Goal: Transaction & Acquisition: Purchase product/service

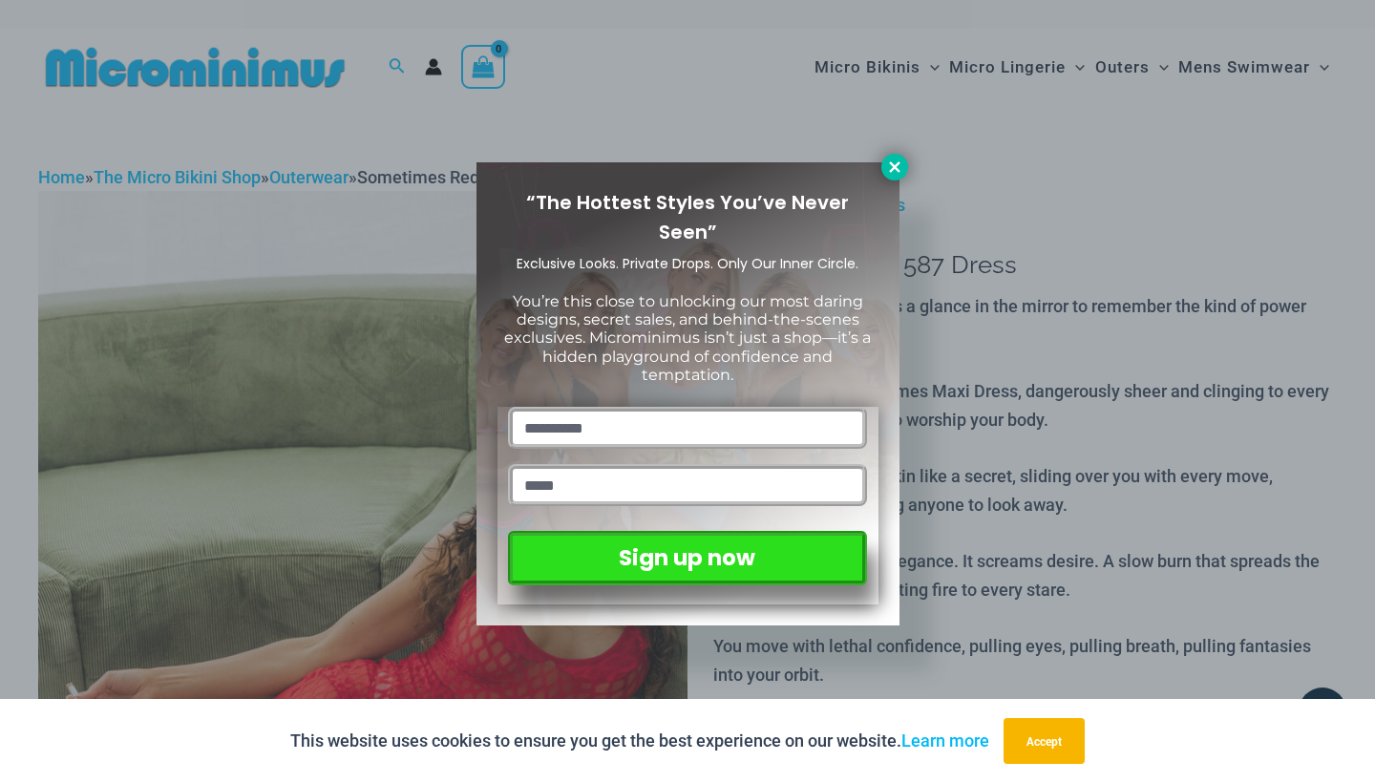
click at [897, 163] on icon at bounding box center [894, 166] width 11 height 11
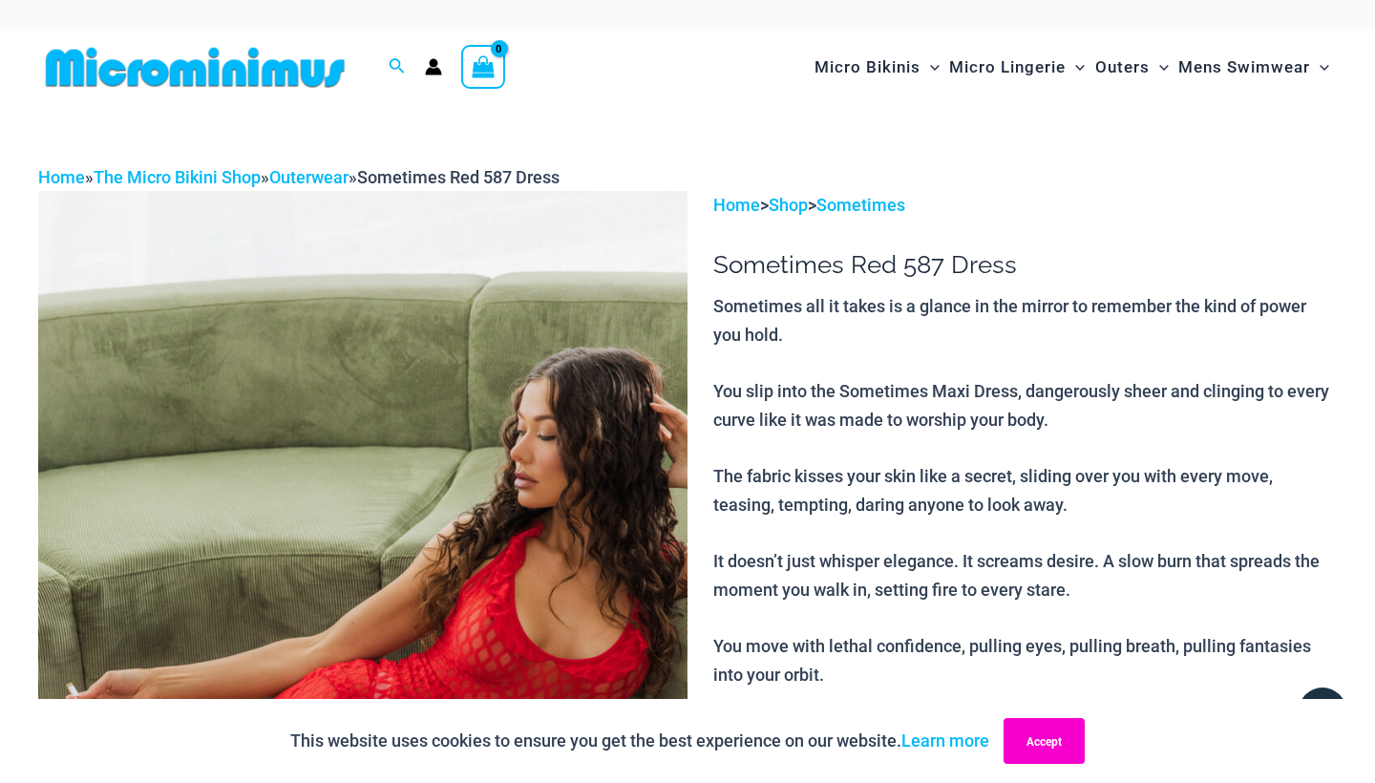
click at [1040, 738] on button "Accept" at bounding box center [1043, 741] width 81 height 46
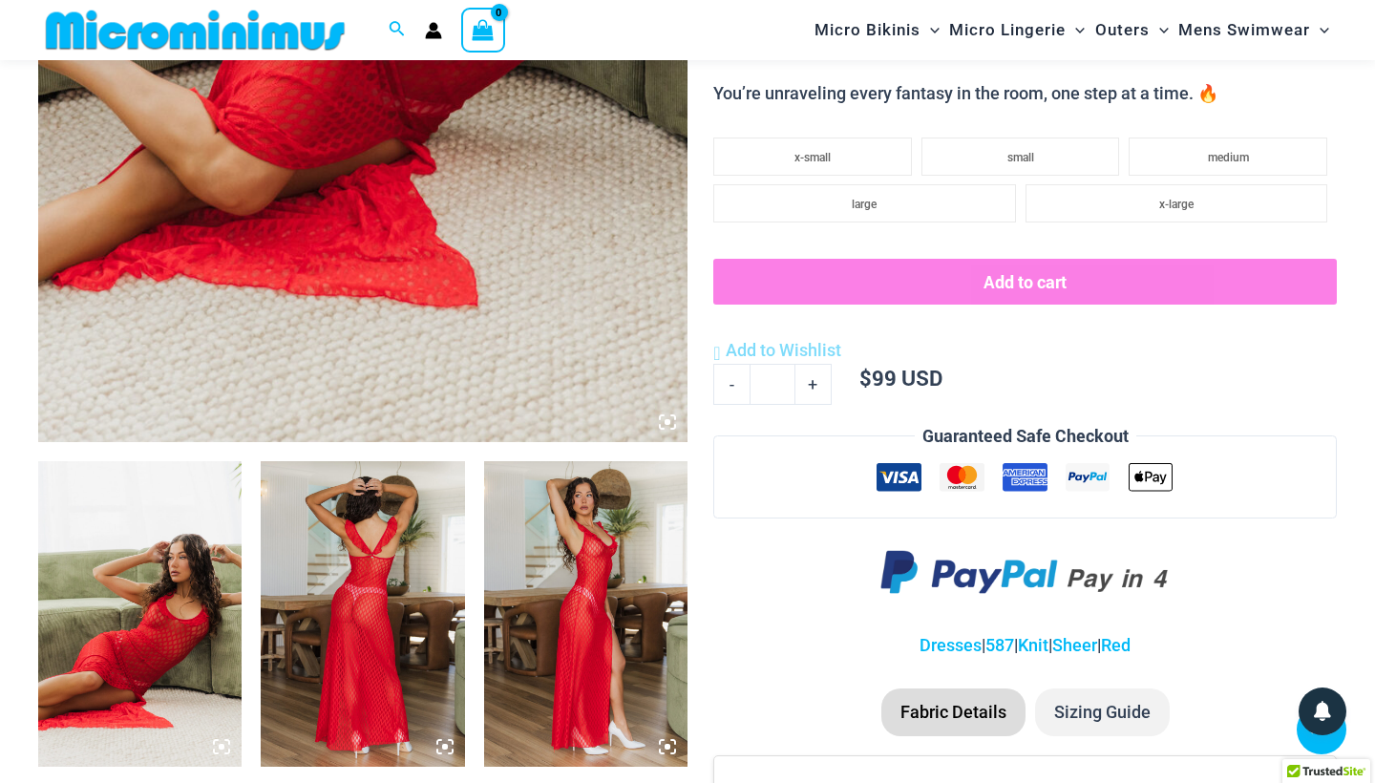
scroll to position [828, 0]
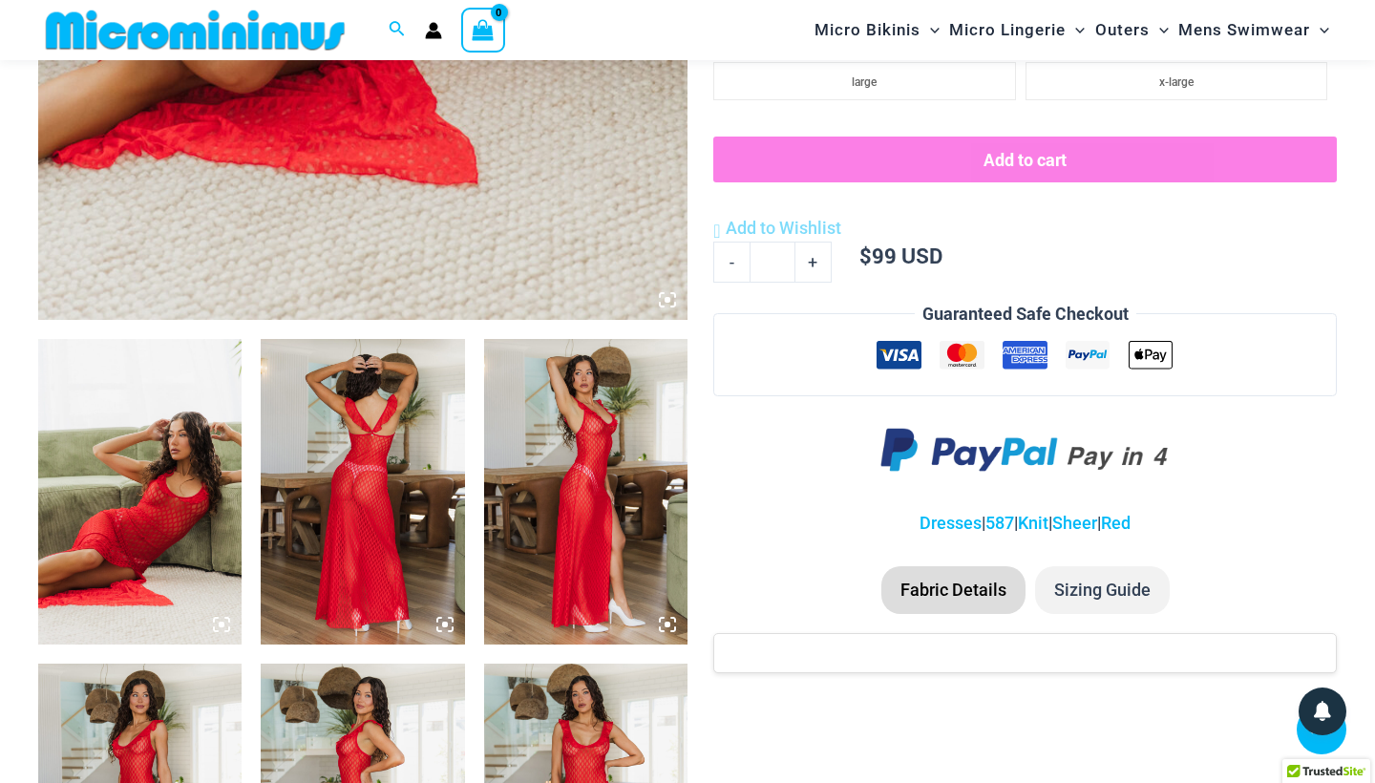
click at [204, 497] on img at bounding box center [139, 492] width 203 height 306
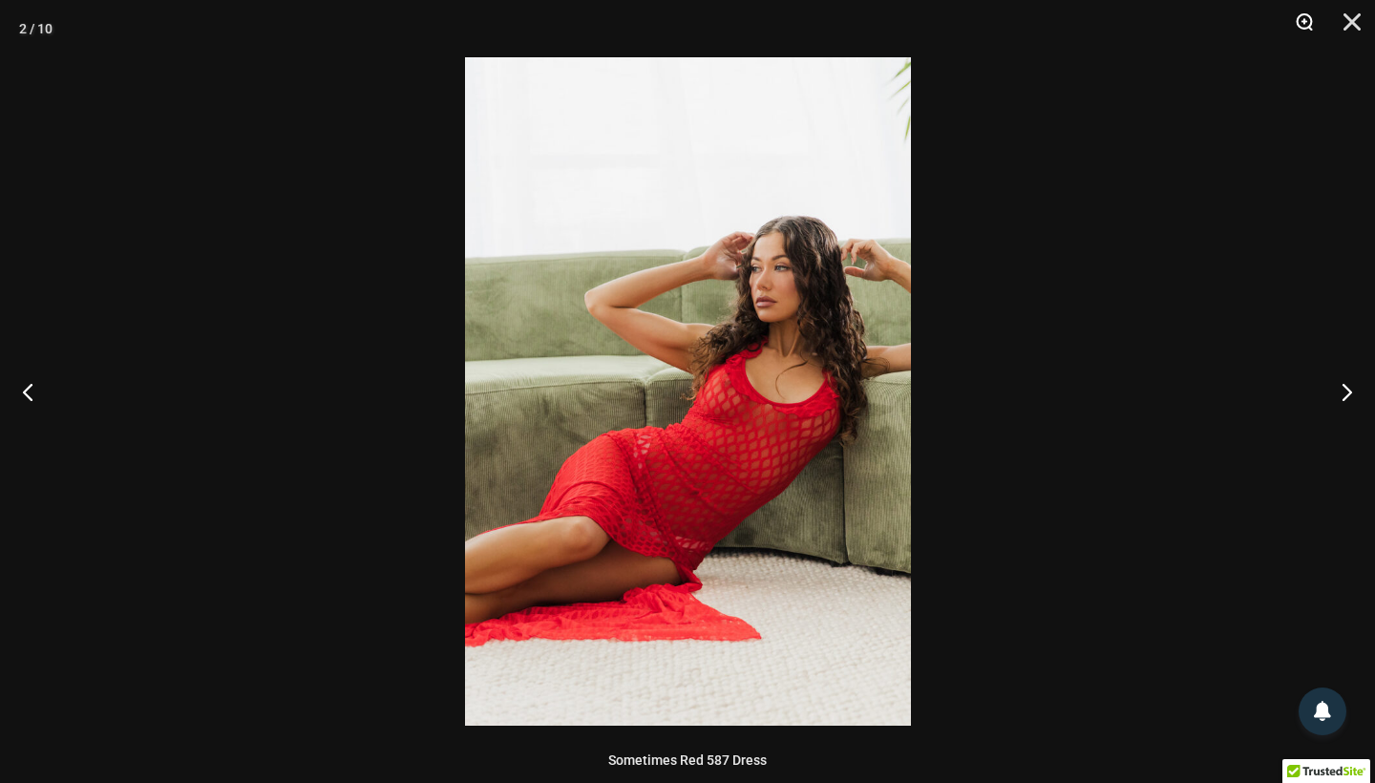
click at [1306, 21] on button "Zoom" at bounding box center [1298, 28] width 48 height 57
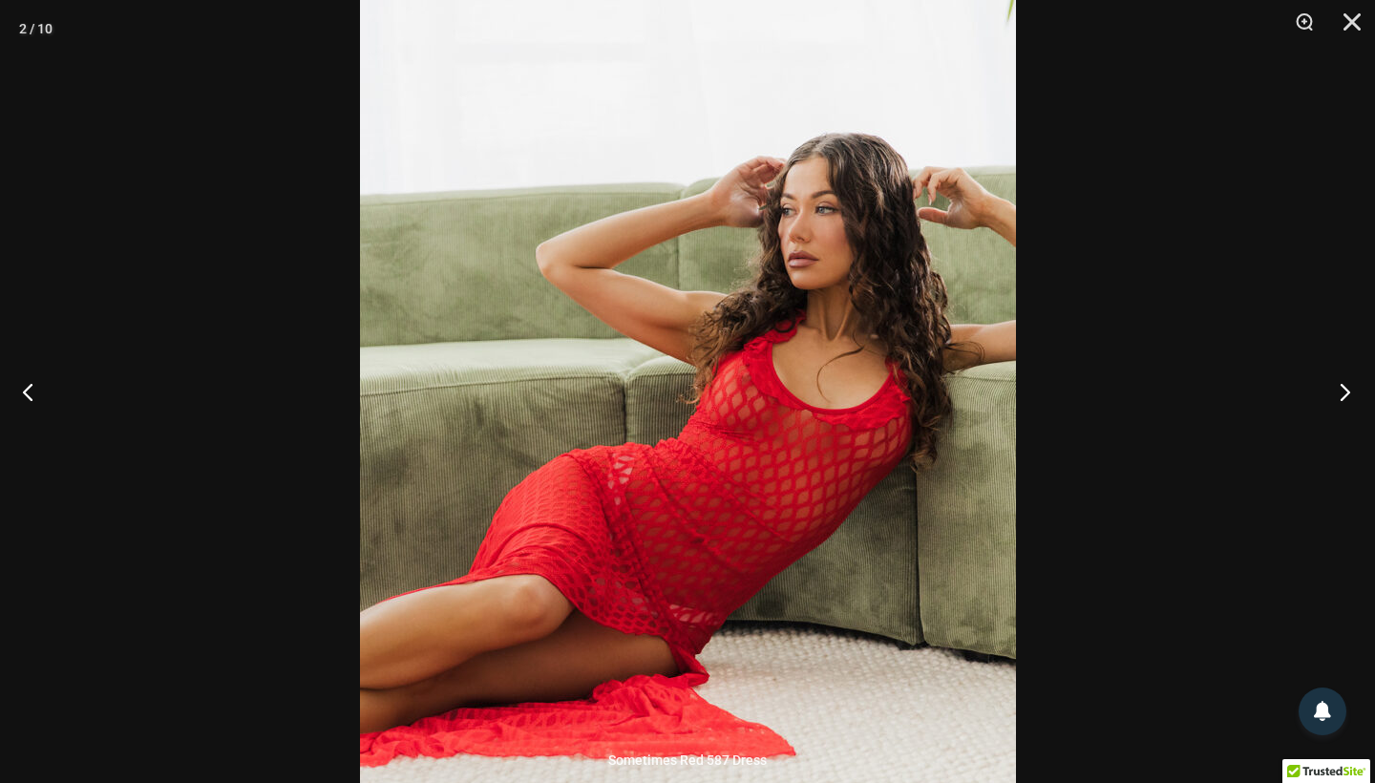
click at [1342, 390] on button "Next" at bounding box center [1339, 391] width 72 height 95
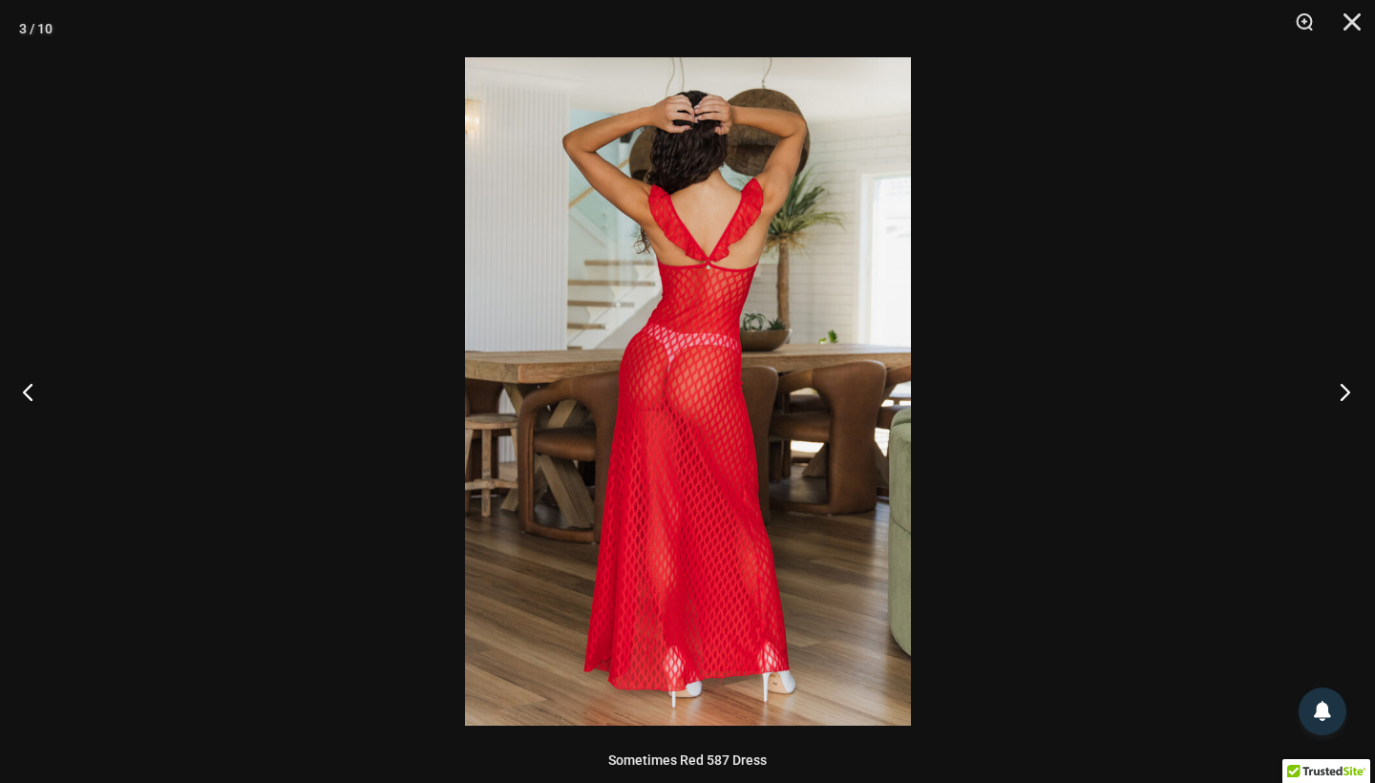
click at [1342, 390] on button "Next" at bounding box center [1339, 391] width 72 height 95
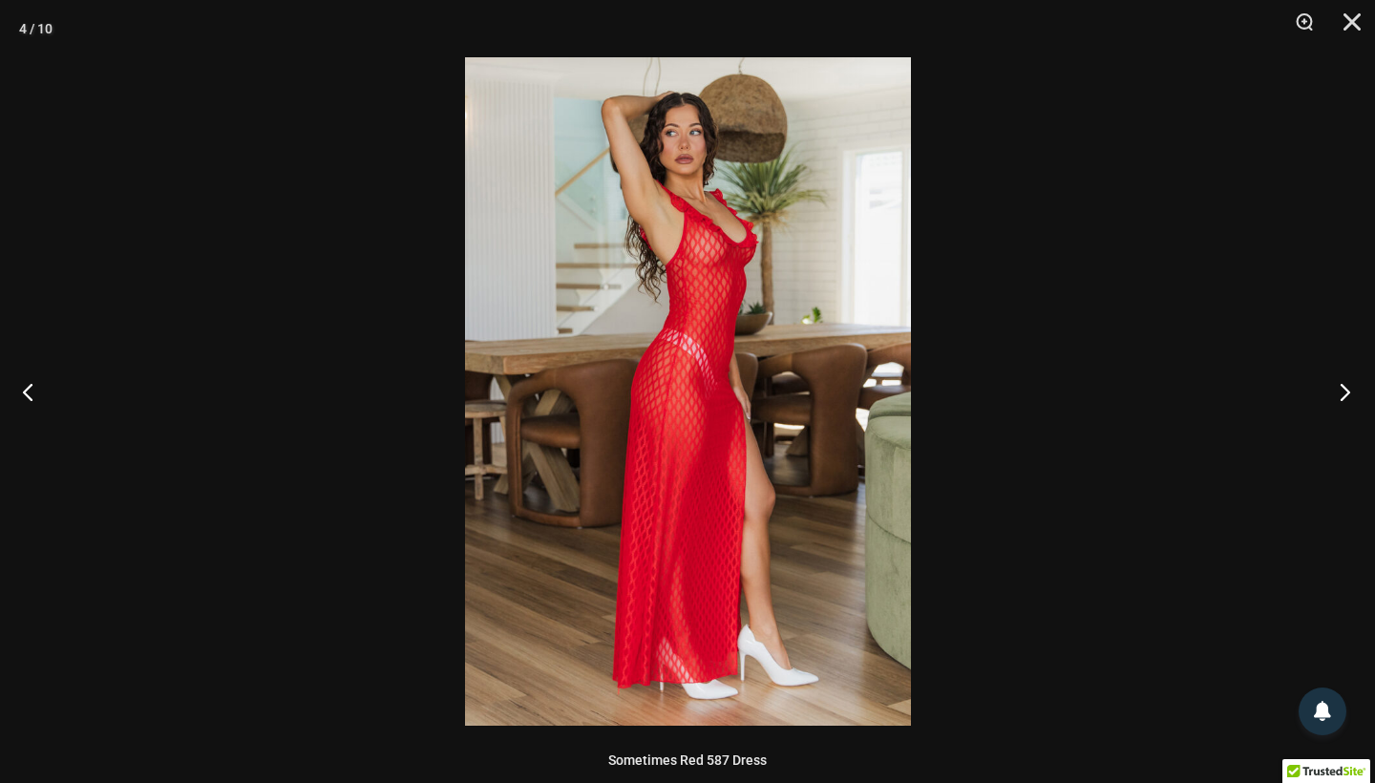
click at [1342, 390] on button "Next" at bounding box center [1339, 391] width 72 height 95
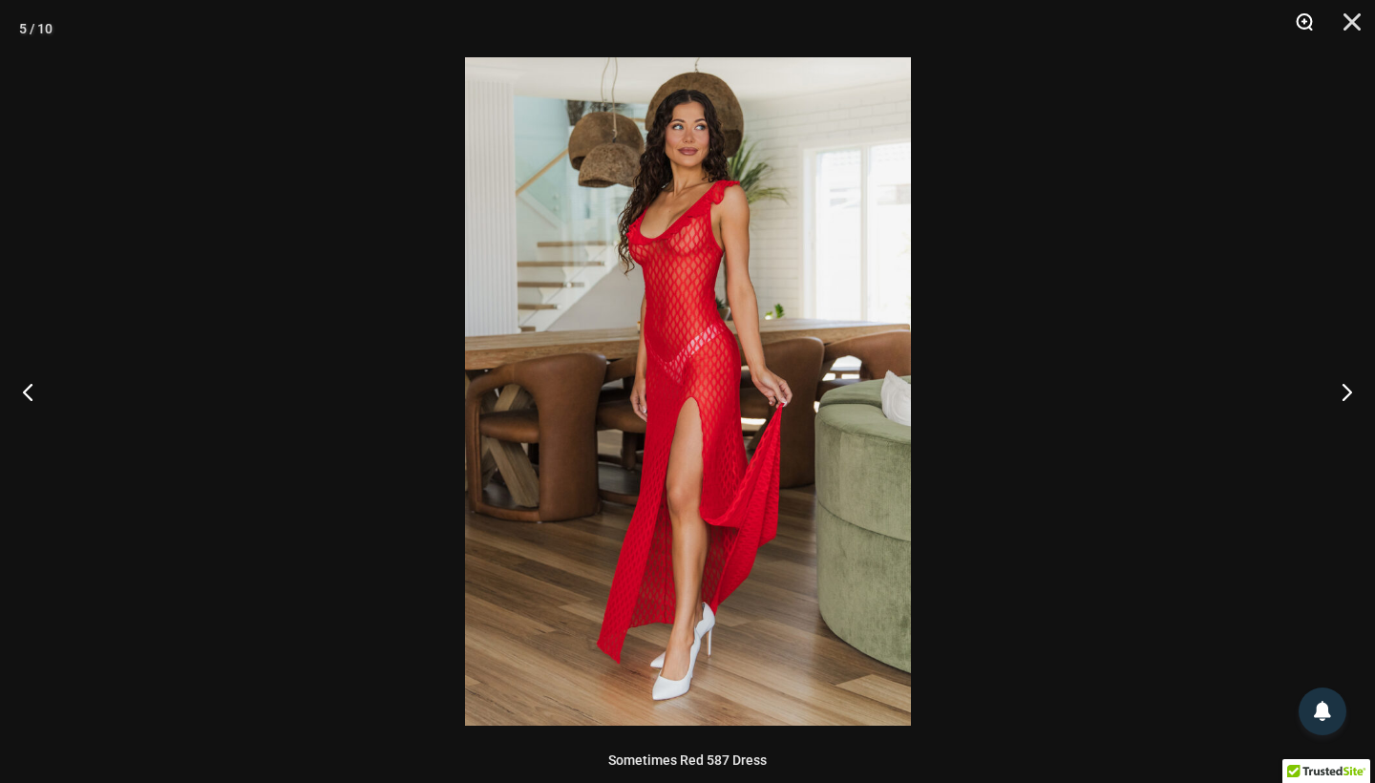
click at [1303, 23] on button "Zoom" at bounding box center [1298, 28] width 48 height 57
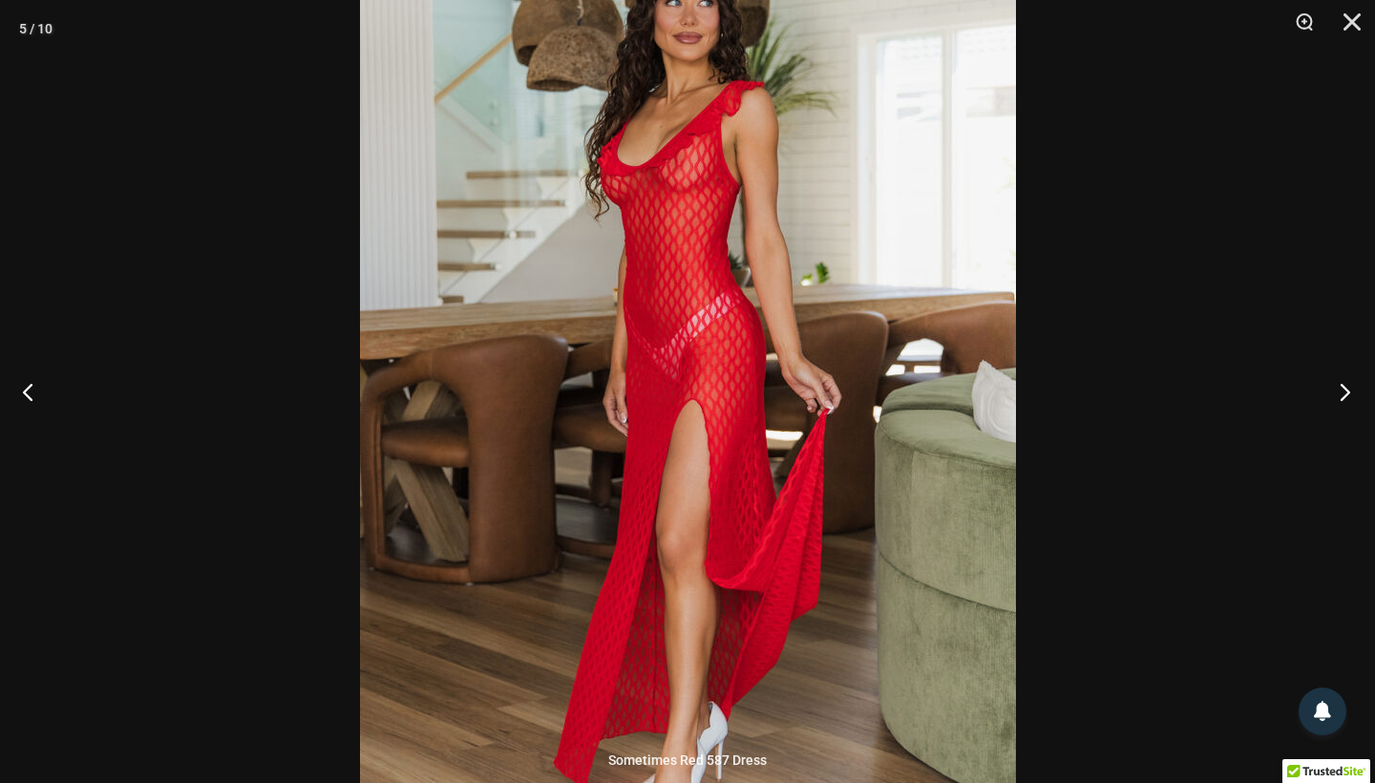
click at [1333, 393] on button "Next" at bounding box center [1339, 391] width 72 height 95
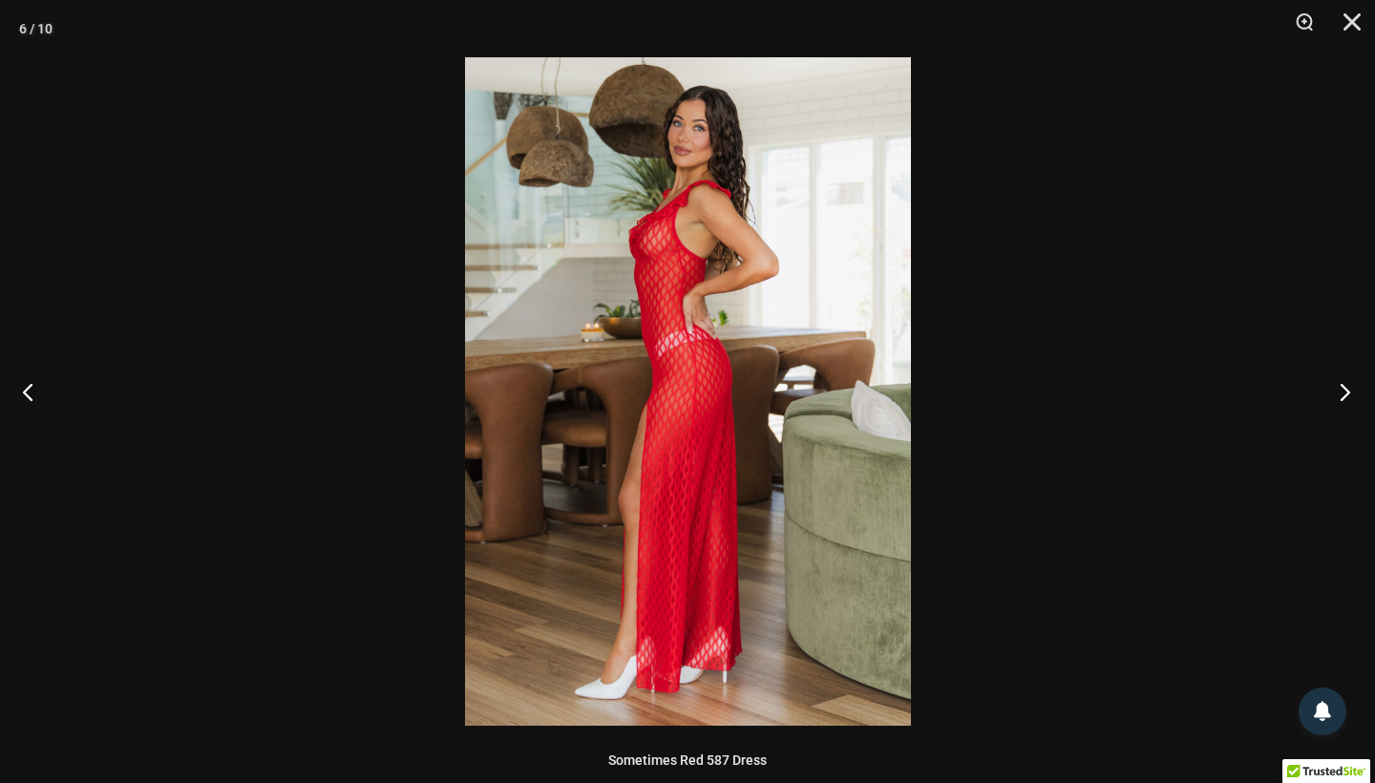
click at [1332, 393] on button "Next" at bounding box center [1339, 391] width 72 height 95
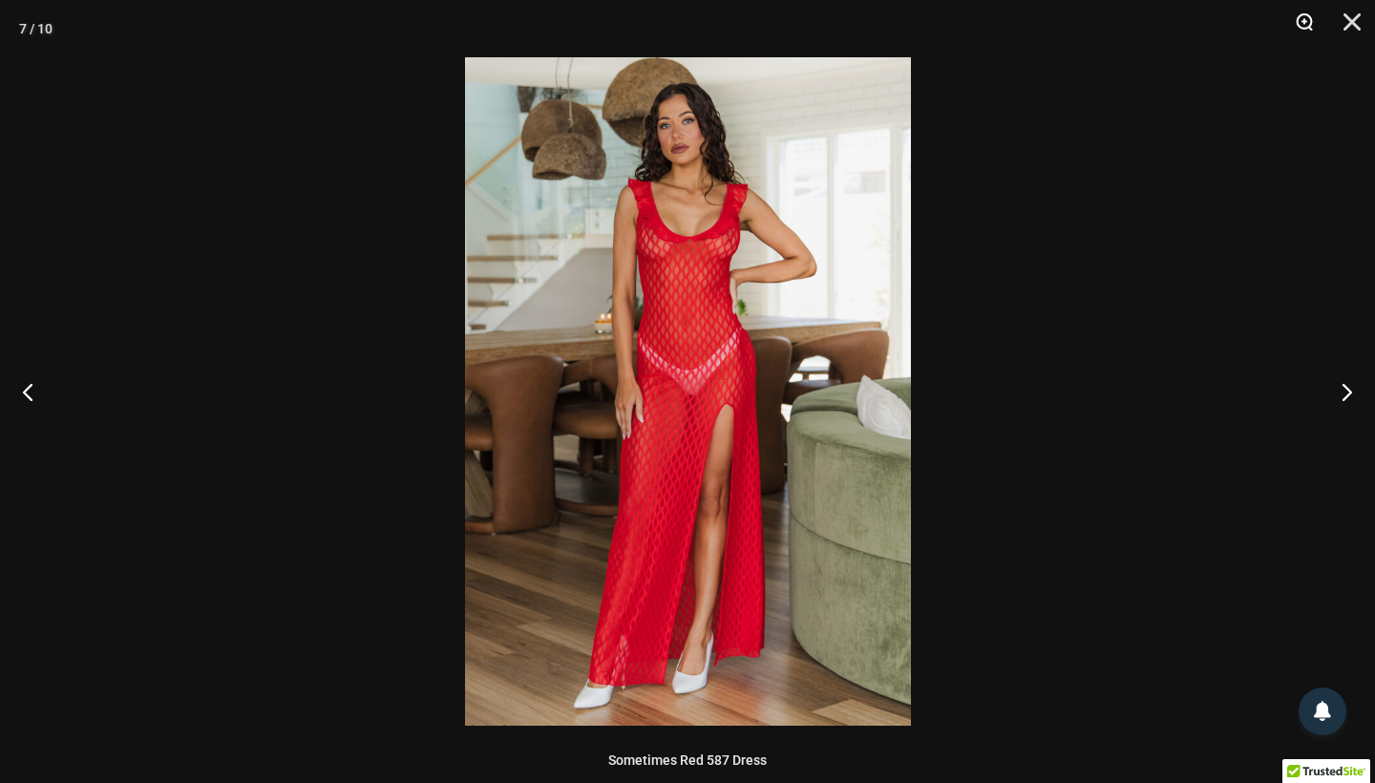
click at [1303, 19] on button "Zoom" at bounding box center [1298, 28] width 48 height 57
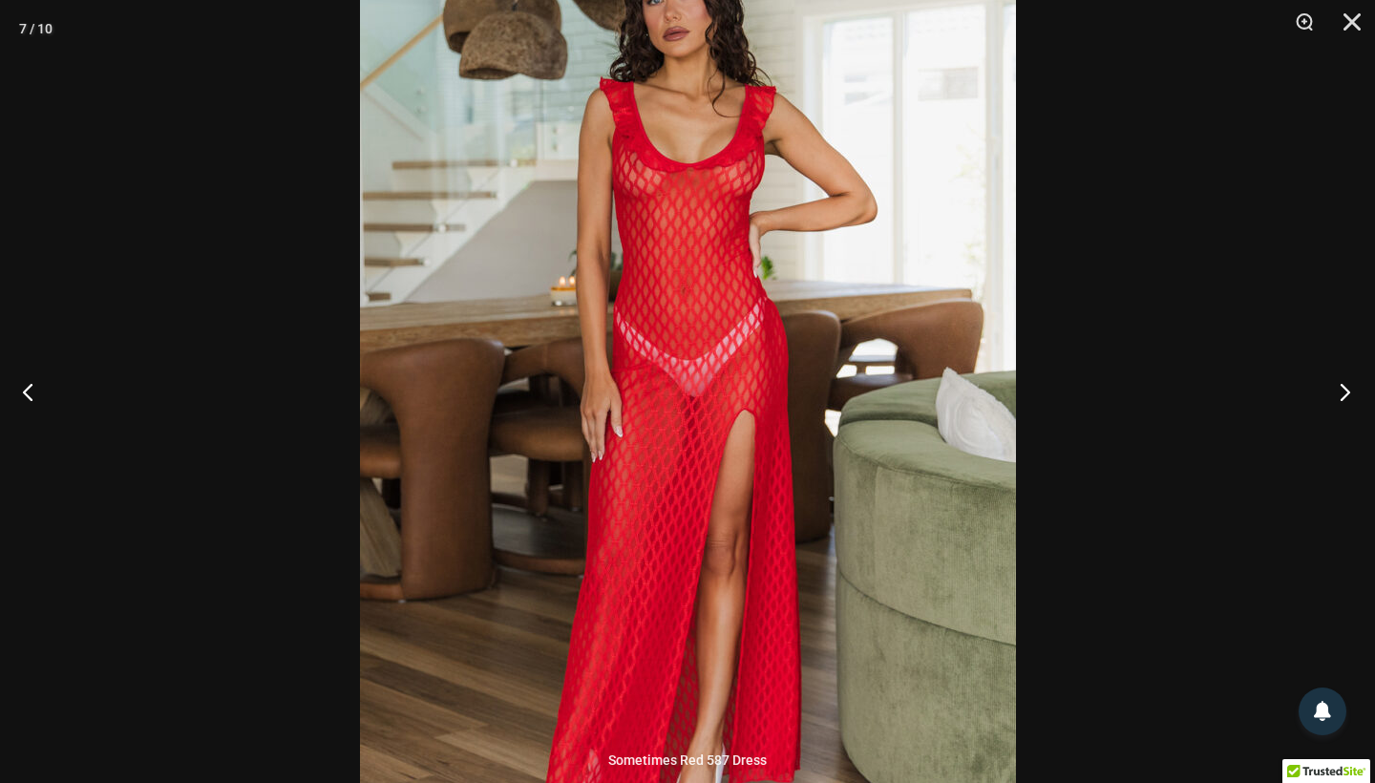
click at [1346, 398] on button "Next" at bounding box center [1339, 391] width 72 height 95
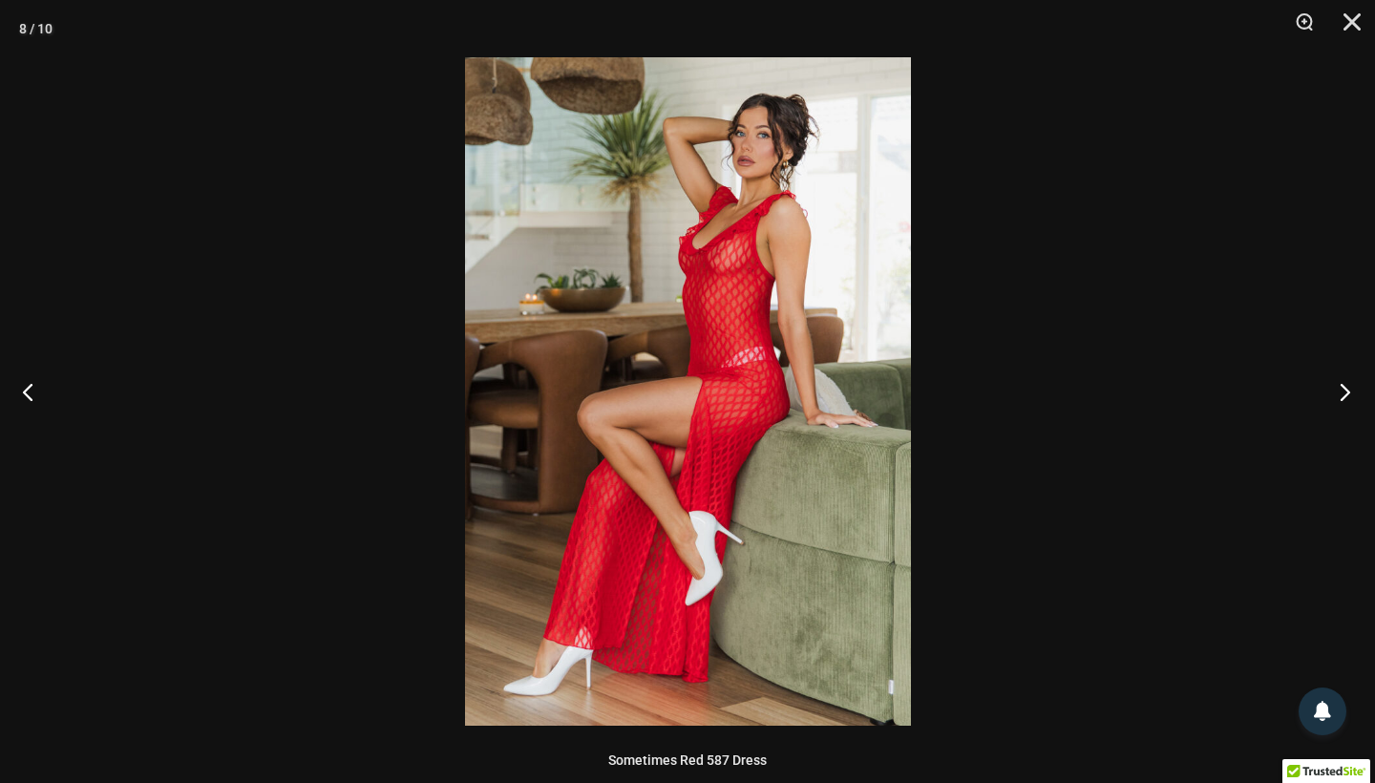
click at [1345, 398] on button "Next" at bounding box center [1339, 391] width 72 height 95
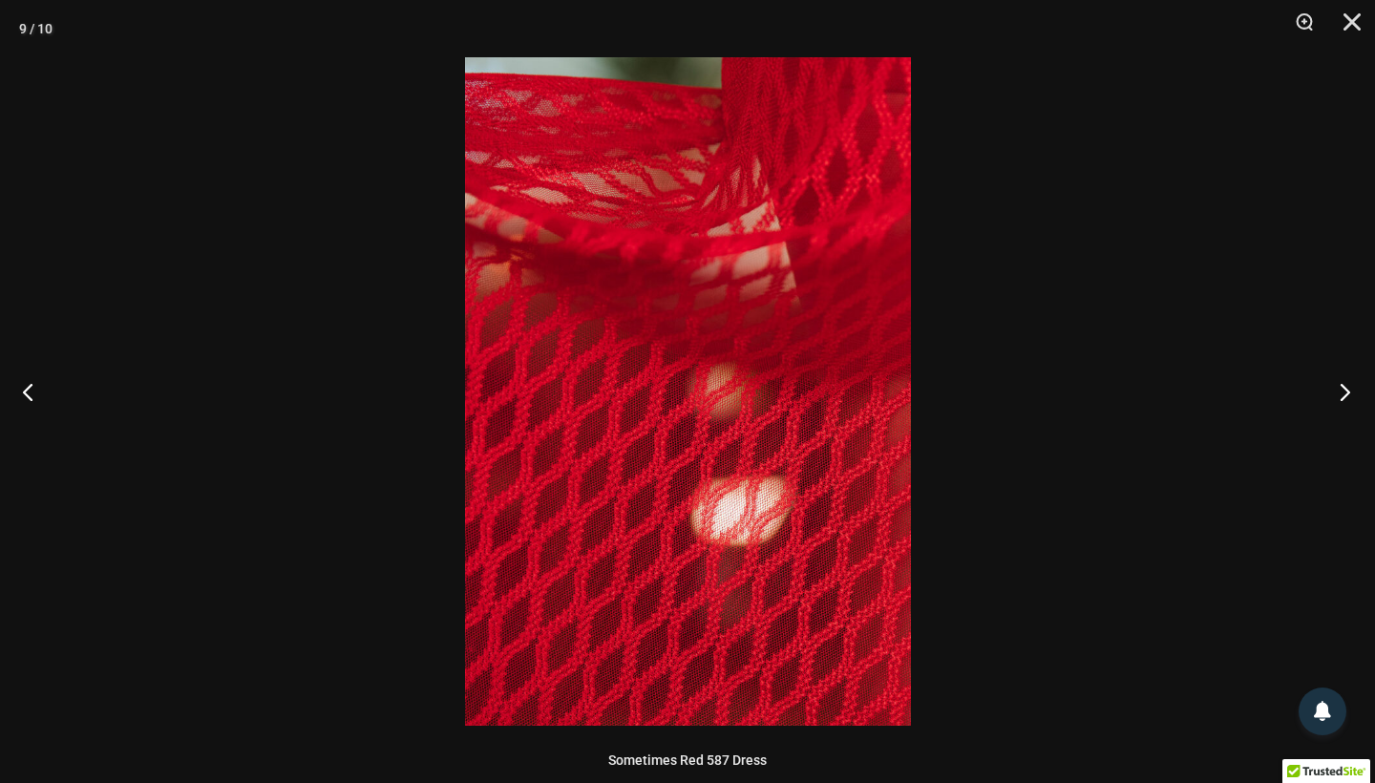
click at [1345, 397] on button "Next" at bounding box center [1339, 391] width 72 height 95
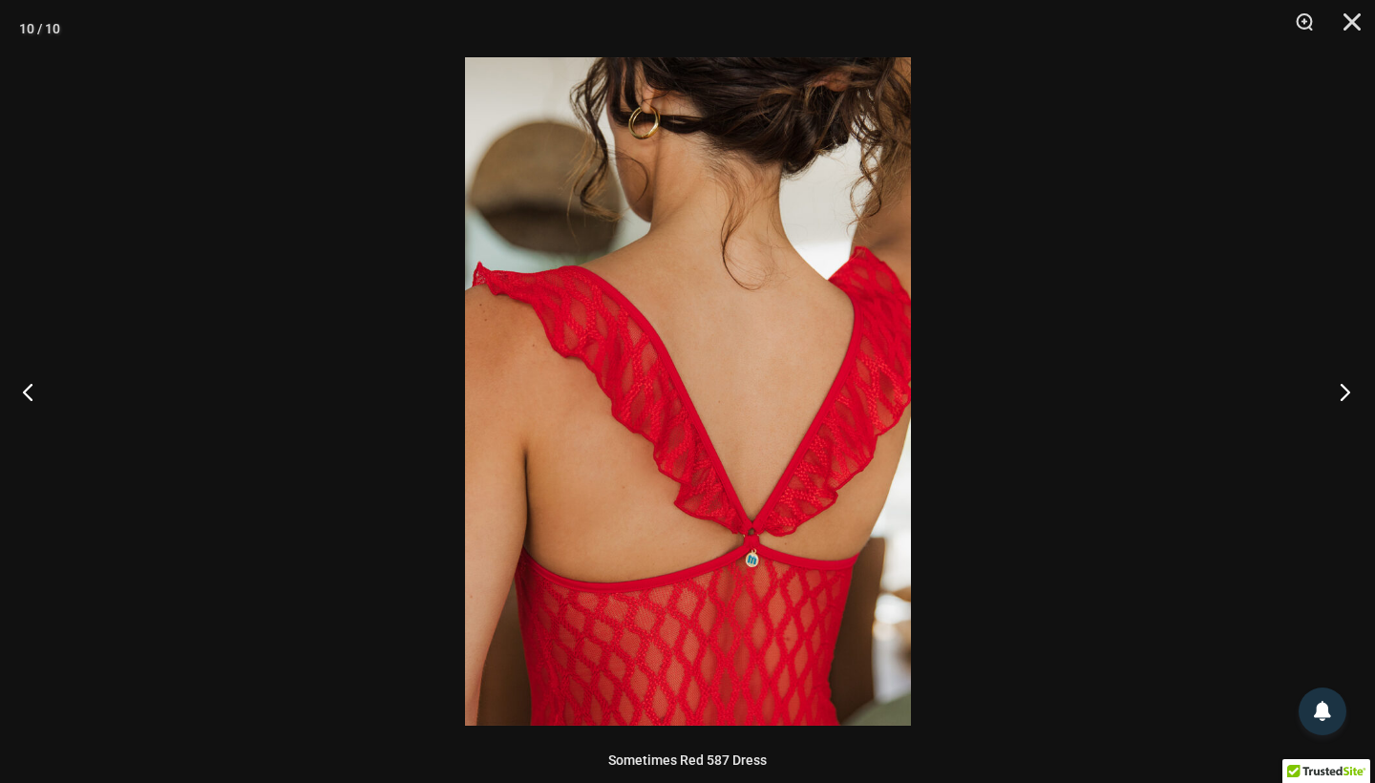
click at [1345, 397] on button "Next" at bounding box center [1339, 391] width 72 height 95
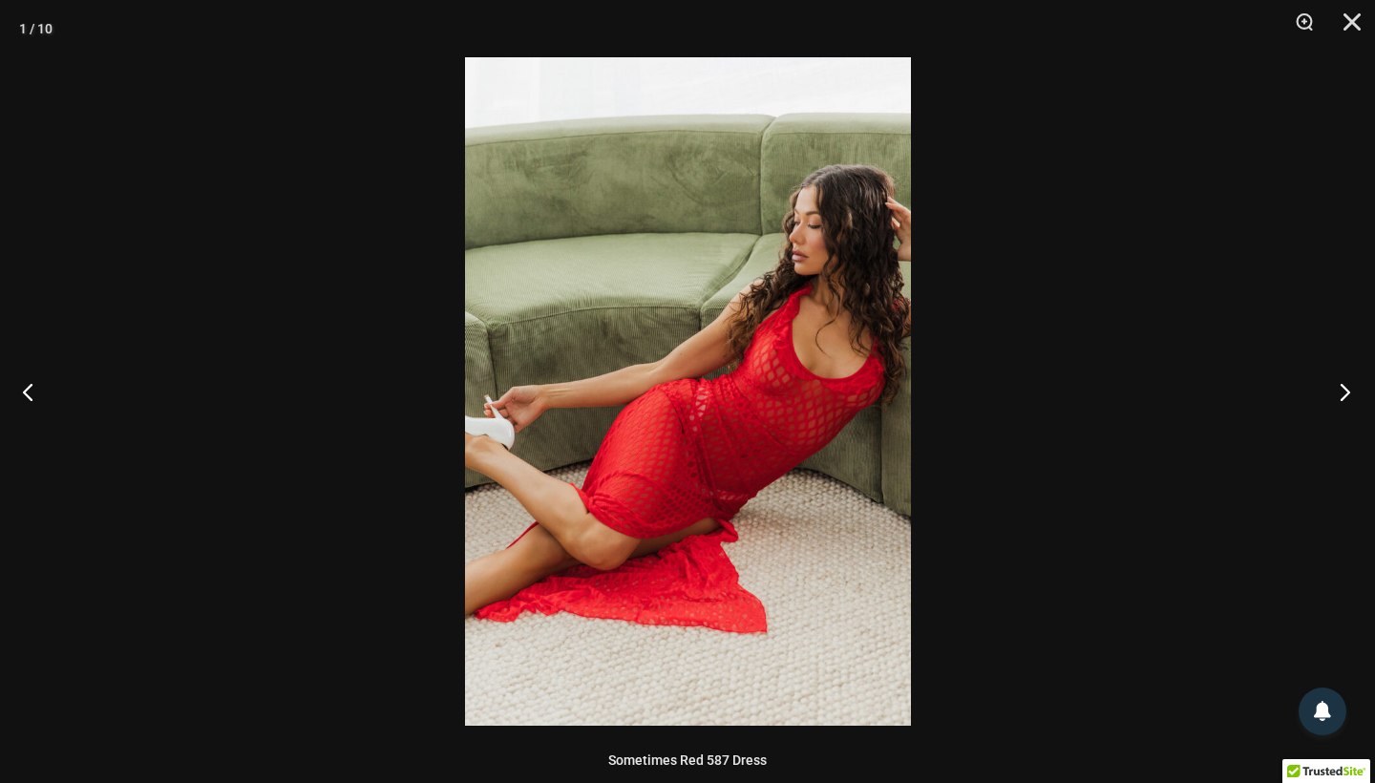
click at [1345, 397] on button "Next" at bounding box center [1339, 391] width 72 height 95
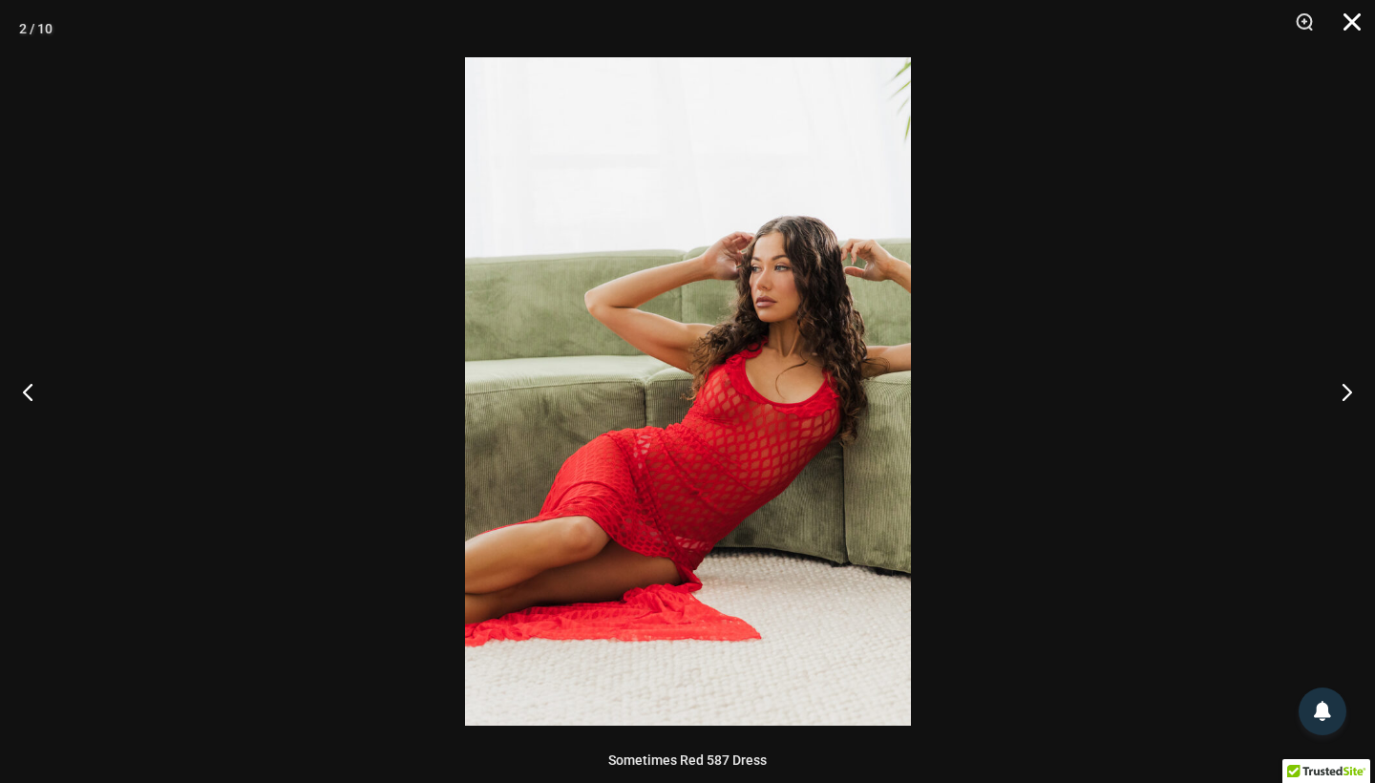
click at [1350, 33] on button "Close" at bounding box center [1345, 28] width 48 height 57
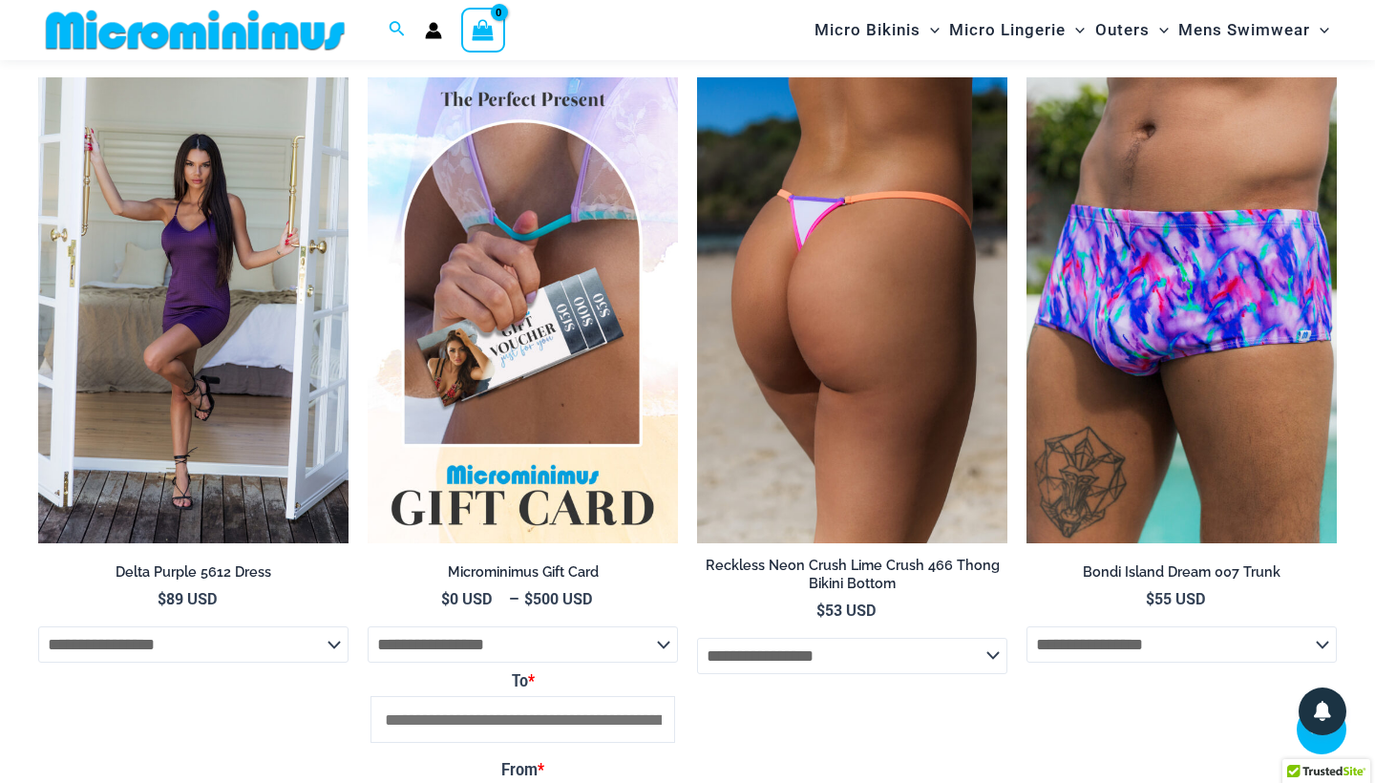
scroll to position [2131, 0]
